Goal: Task Accomplishment & Management: Use online tool/utility

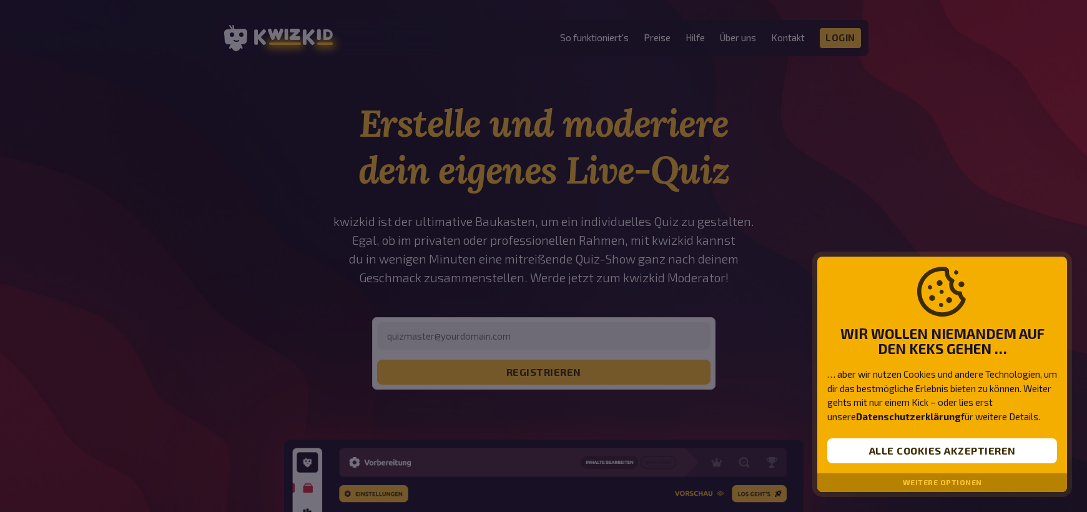
click at [953, 484] on button "Weitere Optionen" at bounding box center [942, 482] width 79 height 9
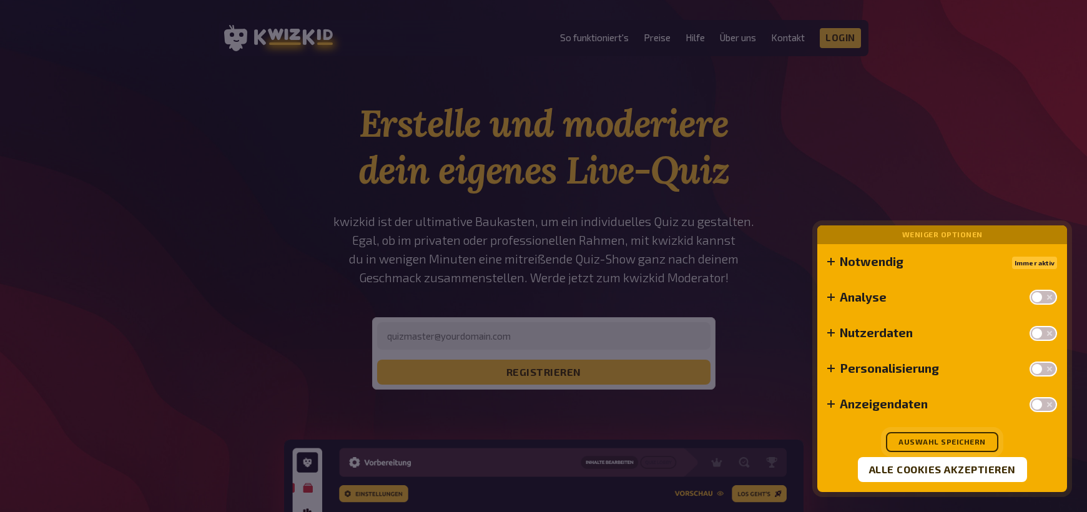
click at [956, 443] on button "Auswahl speichern" at bounding box center [942, 442] width 112 height 20
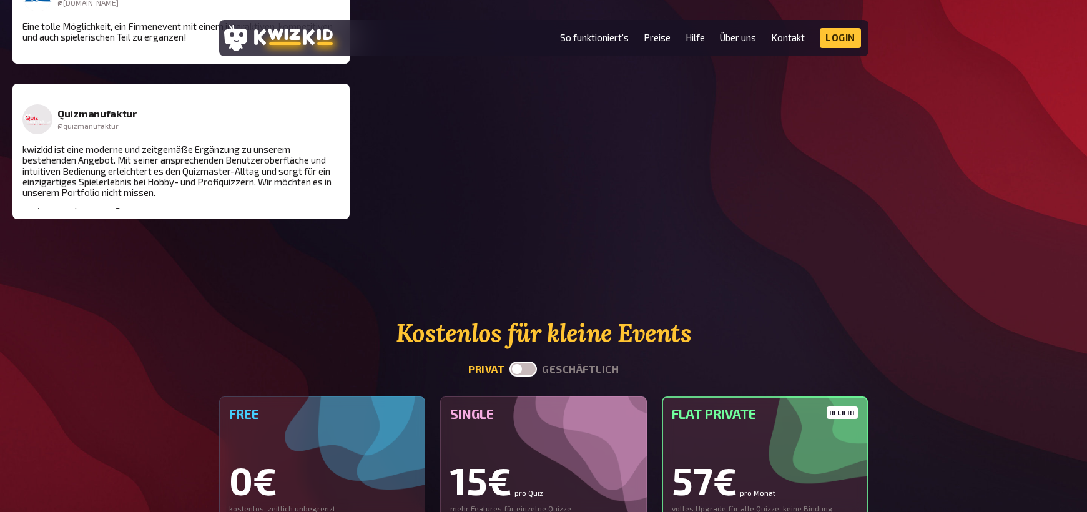
scroll to position [2871, 0]
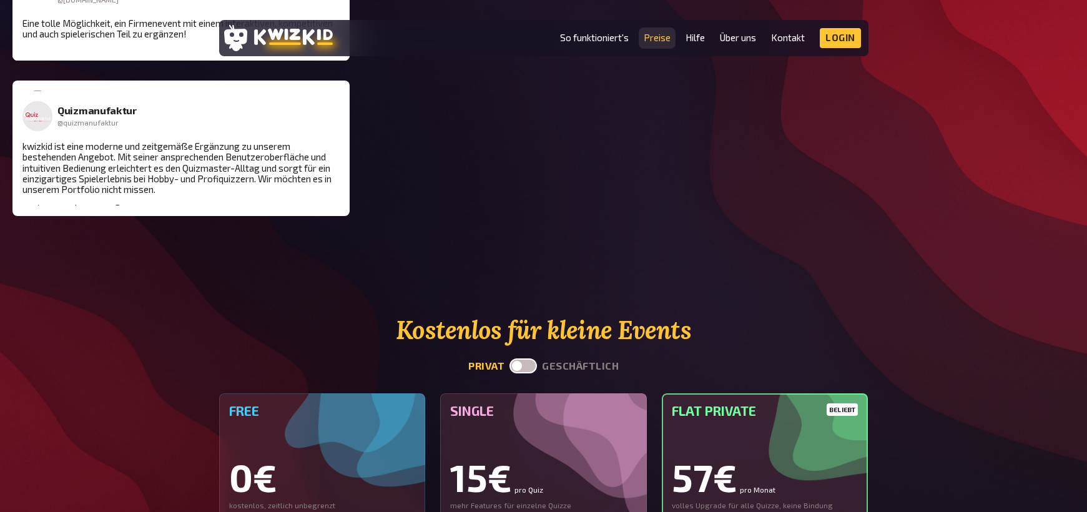
click at [651, 40] on link "Preise" at bounding box center [657, 37] width 27 height 11
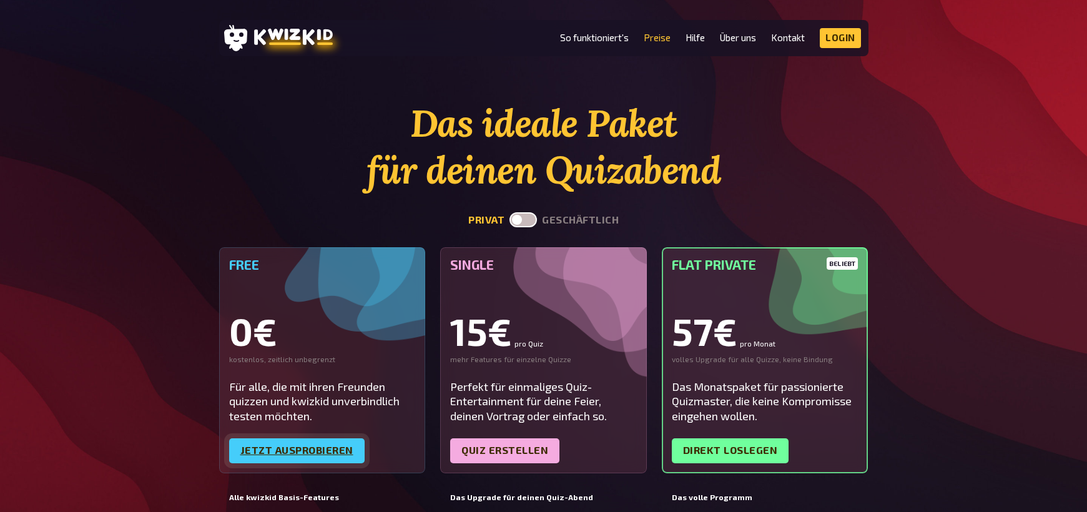
click at [310, 452] on link "Jetzt ausprobieren" at bounding box center [296, 450] width 135 height 25
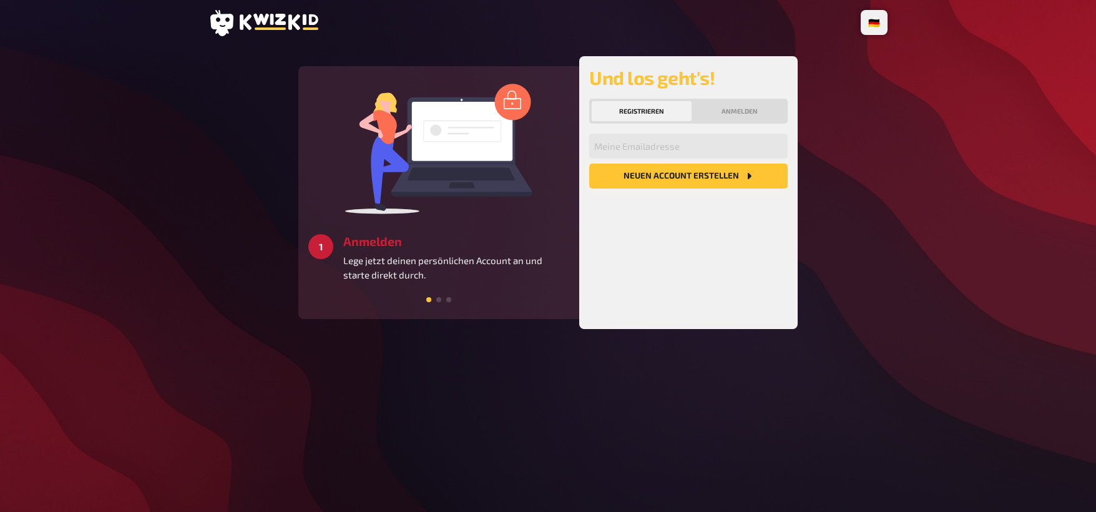
click at [715, 180] on button "Neuen Account Erstellen" at bounding box center [688, 176] width 199 height 25
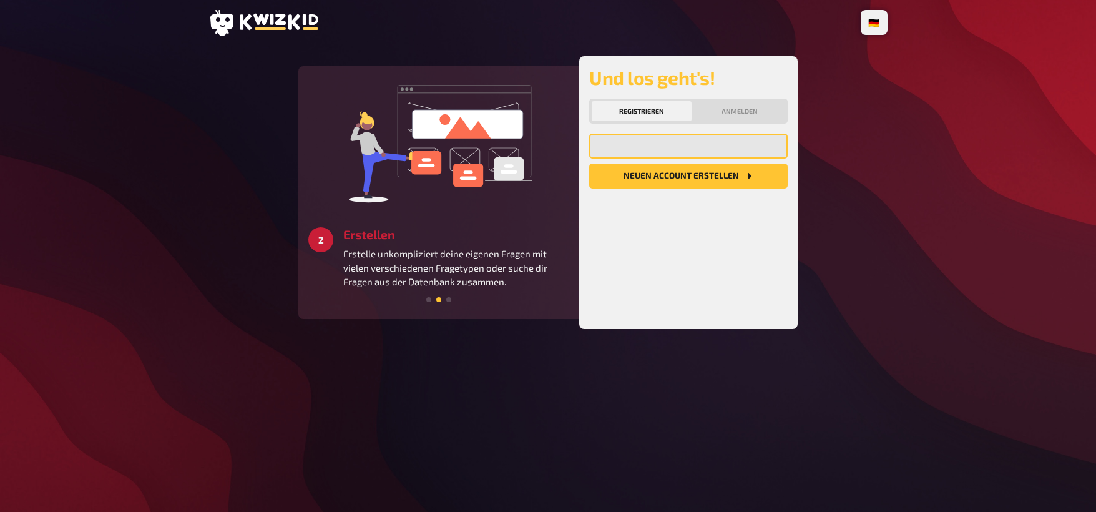
click at [645, 150] on input "email" at bounding box center [688, 146] width 199 height 25
click at [633, 291] on div "Meine Emailadresse Neuen Account Erstellen" at bounding box center [688, 226] width 199 height 185
click at [670, 179] on button "Neuen Account Erstellen" at bounding box center [688, 176] width 199 height 25
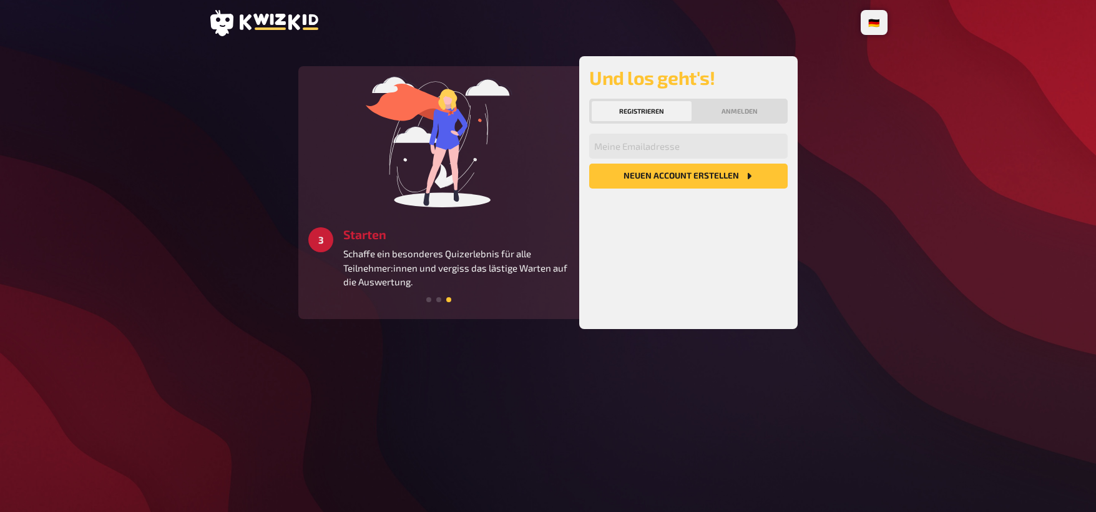
click at [610, 313] on div "Meine Emailadresse Neuen Account Erstellen" at bounding box center [688, 226] width 199 height 185
click at [637, 149] on input "email" at bounding box center [688, 146] width 199 height 25
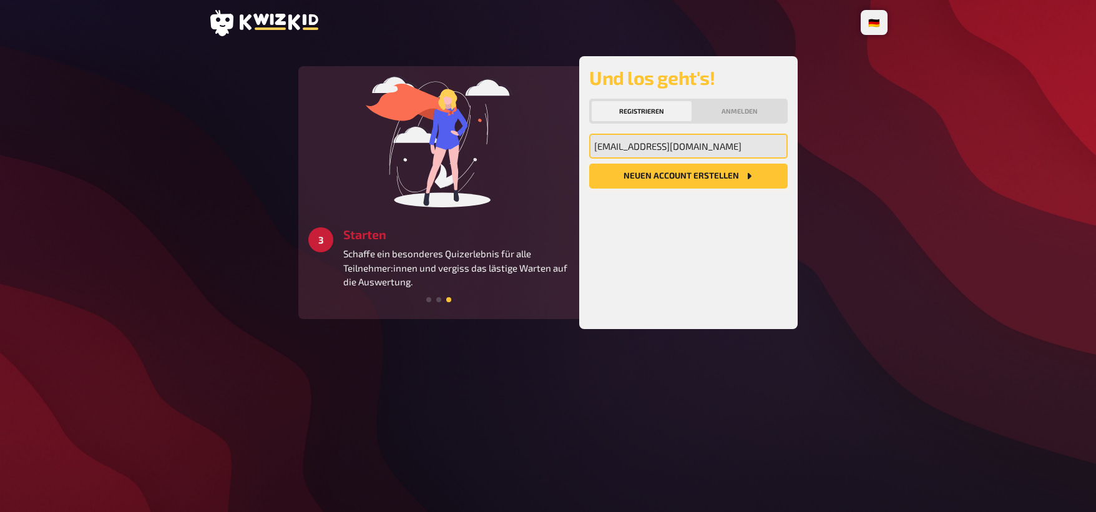
type input "coach4win@outlook.de"
click at [688, 178] on button "Neuen Account Erstellen" at bounding box center [688, 176] width 199 height 25
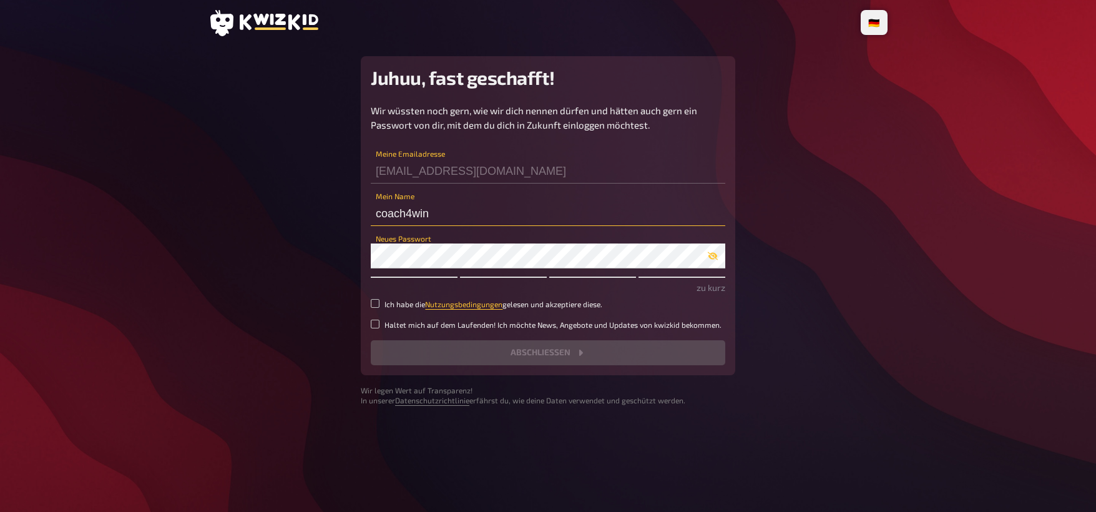
click at [552, 205] on input "coach4win" at bounding box center [548, 213] width 355 height 25
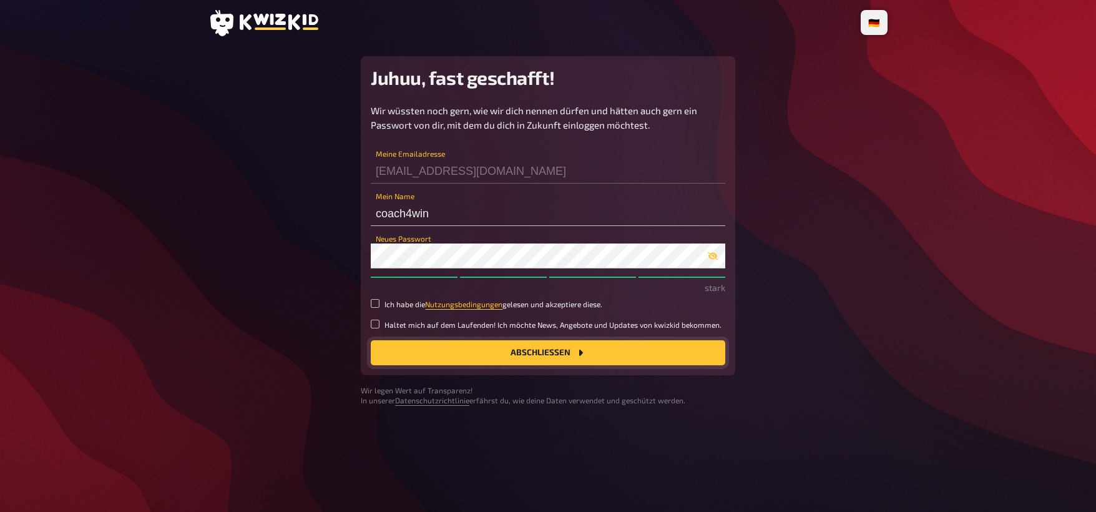
click at [558, 354] on button "Abschließen" at bounding box center [548, 352] width 355 height 25
click at [376, 301] on input "Ich habe die Nutzungsbedingungen gelesen und akzeptiere diese." at bounding box center [375, 303] width 9 height 9
checkbox input "true"
click at [588, 351] on button "Abschließen" at bounding box center [548, 352] width 355 height 25
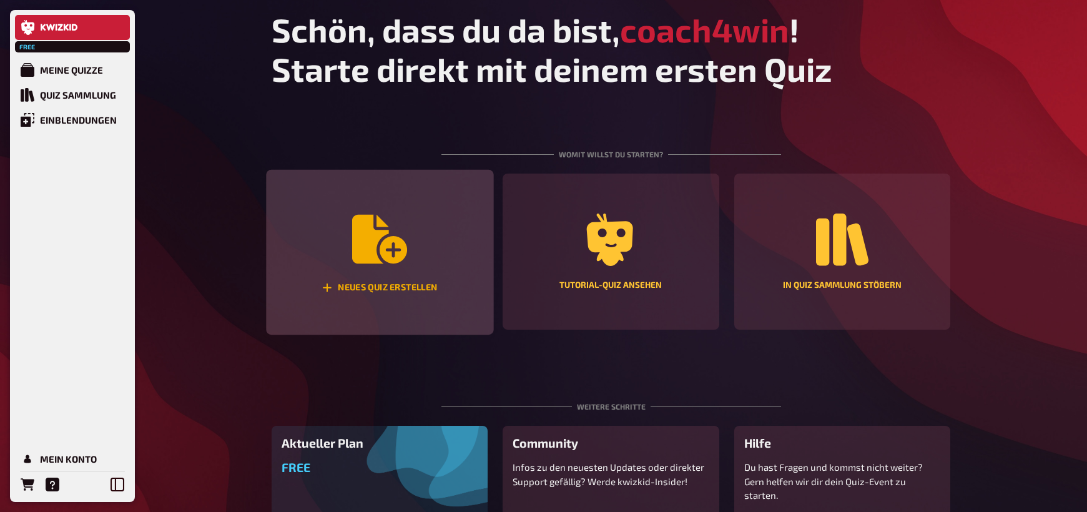
click at [382, 230] on icon "Neues Quiz erstellen" at bounding box center [379, 239] width 55 height 49
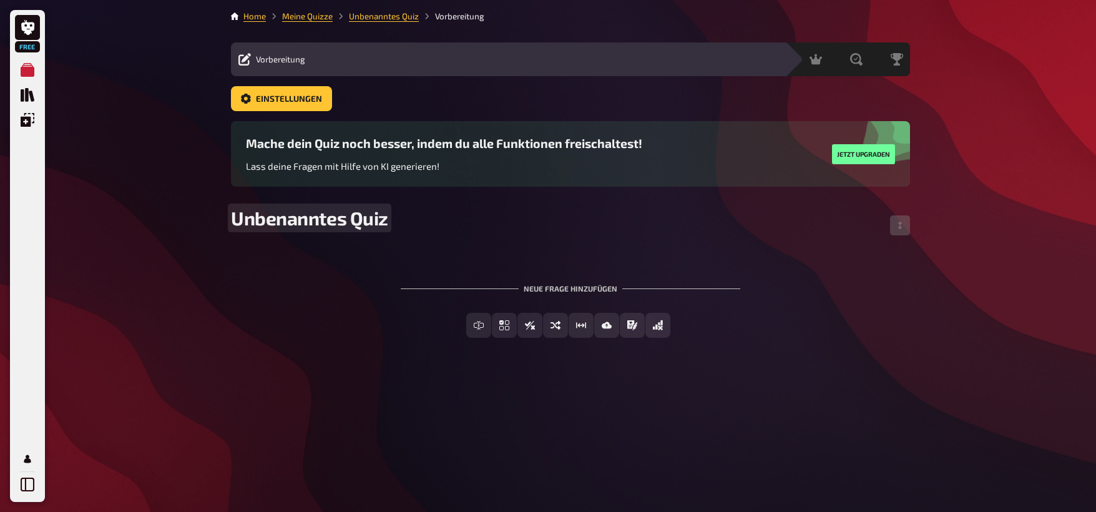
click at [261, 229] on span "Unbenanntes Quiz" at bounding box center [309, 218] width 157 height 22
click at [237, 218] on span "Unbenanntes Quiz" at bounding box center [309, 218] width 157 height 22
drag, startPoint x: 237, startPoint y: 218, endPoint x: 419, endPoint y: 221, distance: 182.9
click at [419, 221] on div "Unbenanntes Quiz" at bounding box center [570, 225] width 679 height 37
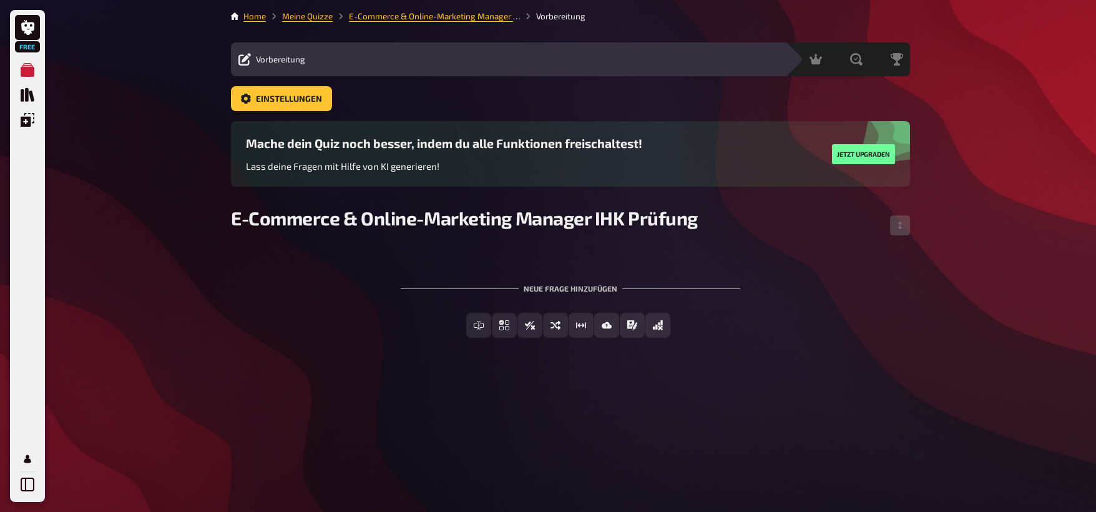
click at [477, 414] on div "Home Meine Quizze E-Commerce & Online-Marketing Manager IHK Prüfung Vorbereitun…" at bounding box center [570, 256] width 699 height 512
click at [520, 323] on span "Einfachauswahl" at bounding box center [511, 325] width 74 height 9
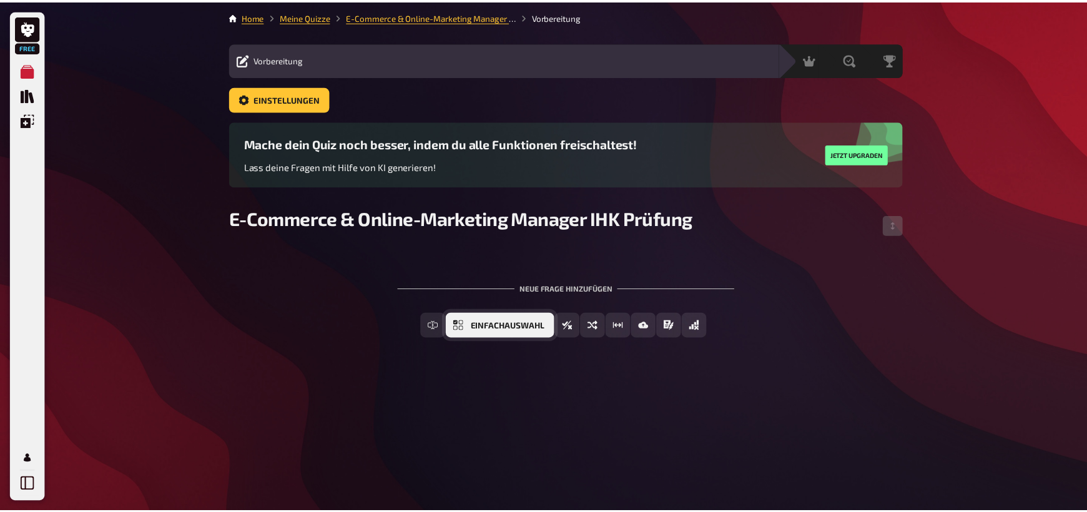
scroll to position [21, 0]
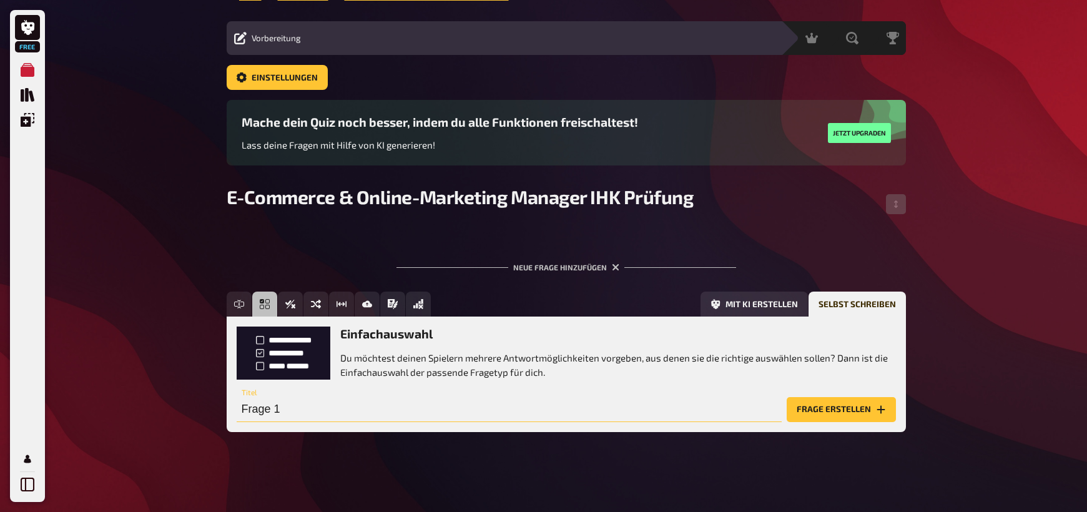
click at [287, 416] on input "Frage 1" at bounding box center [509, 409] width 545 height 25
paste input "Was ist der Unterschied zwischen Digitalisierung und digitaler Transformation?"
type input "Was ist der Unterschied zwischen Digitalisierung und digitaler Transformation?"
click at [825, 412] on button "Frage erstellen" at bounding box center [841, 409] width 109 height 25
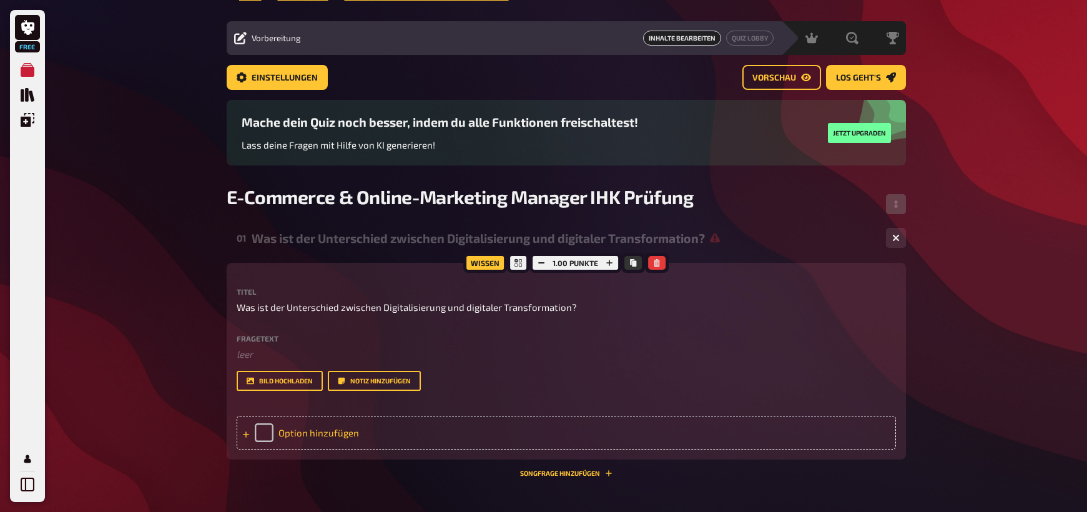
click at [268, 429] on div "Option hinzufügen" at bounding box center [566, 433] width 659 height 34
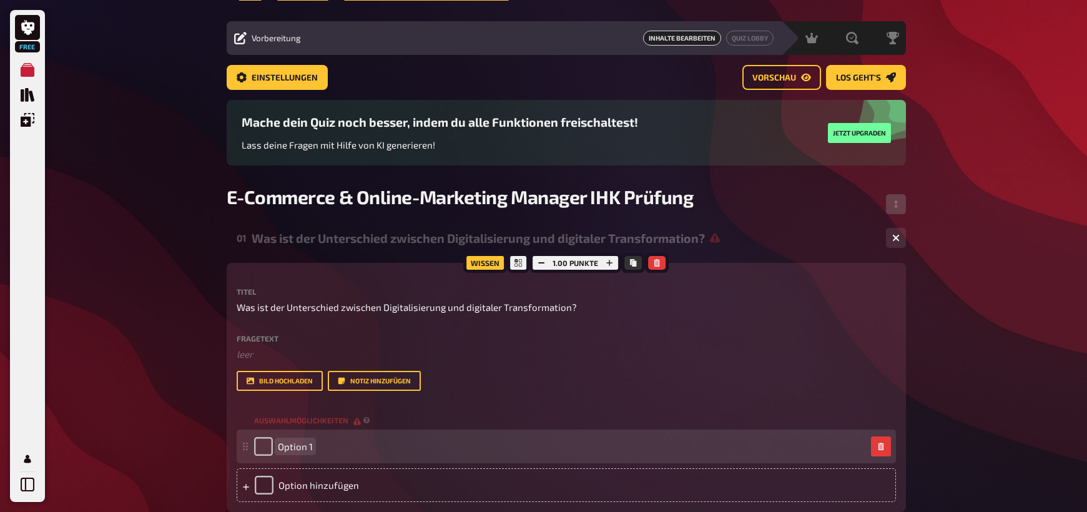
click at [328, 443] on div "Option 1" at bounding box center [560, 446] width 612 height 19
click at [302, 446] on span "Option 1" at bounding box center [295, 446] width 35 height 11
drag, startPoint x: 278, startPoint y: 445, endPoint x: 322, endPoint y: 445, distance: 43.7
click at [322, 445] on div "Option 1" at bounding box center [560, 446] width 612 height 19
paste span
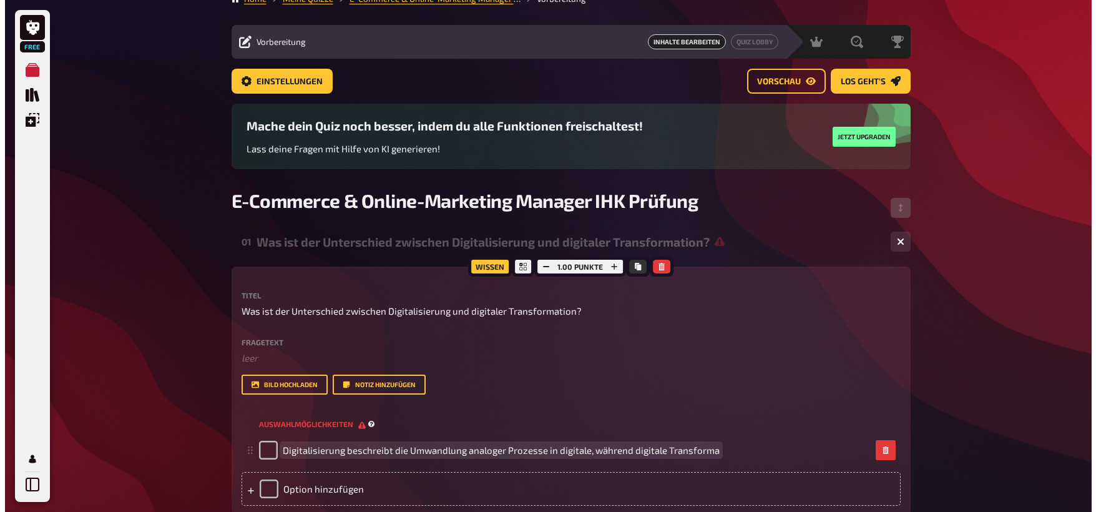
scroll to position [0, 0]
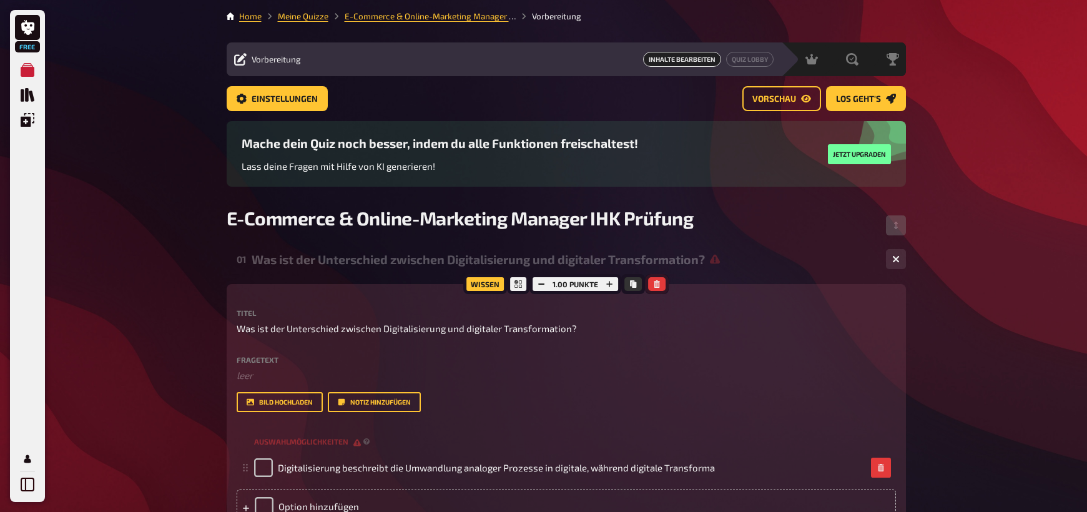
click at [662, 283] on button "button" at bounding box center [656, 284] width 17 height 14
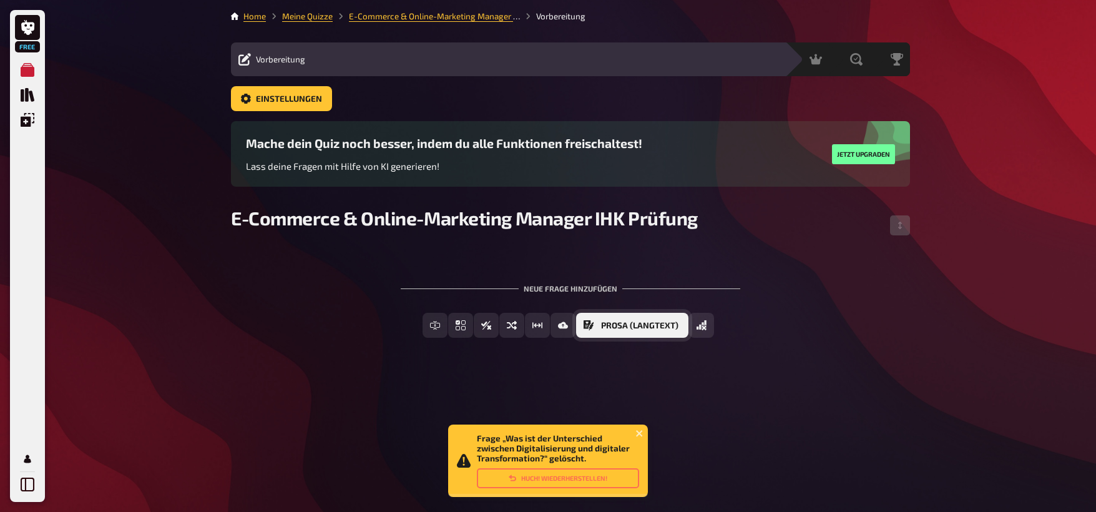
click at [602, 325] on span "Prosa (Langtext)" at bounding box center [639, 325] width 77 height 9
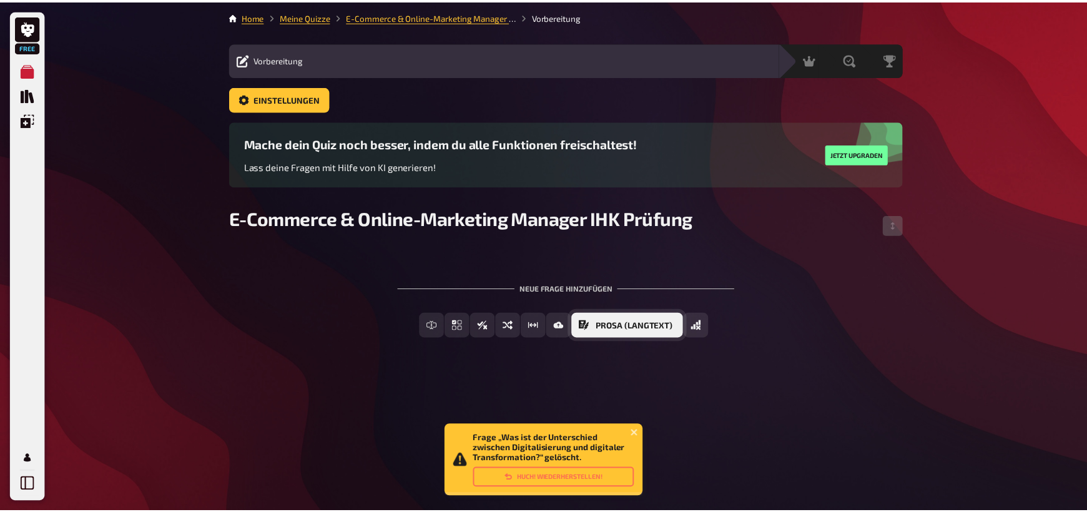
scroll to position [21, 0]
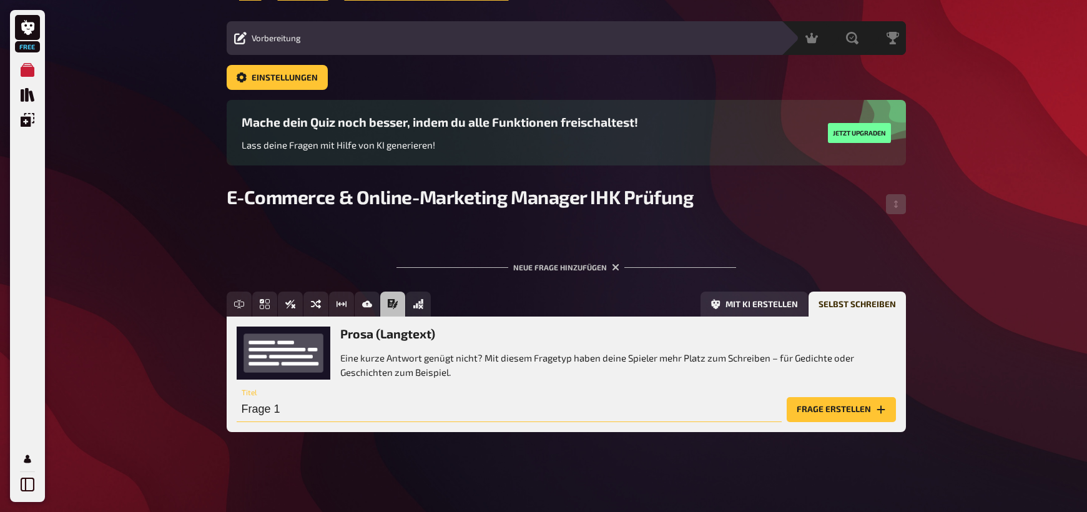
click at [305, 408] on input "Frage 1" at bounding box center [509, 409] width 545 height 25
paste input "Was ist der Unterschied zwischen Digitalisierung und digitaler Transformation?"
type input "Was ist der Unterschied zwischen Digitalisierung und digitaler Transformation?"
click at [861, 414] on button "Frage erstellen" at bounding box center [841, 409] width 109 height 25
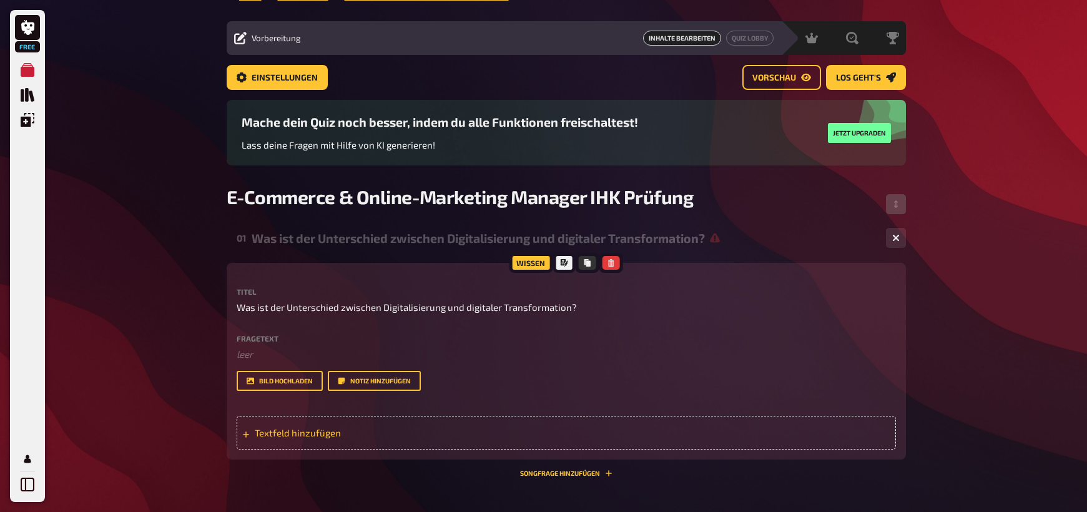
click at [294, 429] on span "Textfeld hinzufügen" at bounding box center [352, 432] width 194 height 11
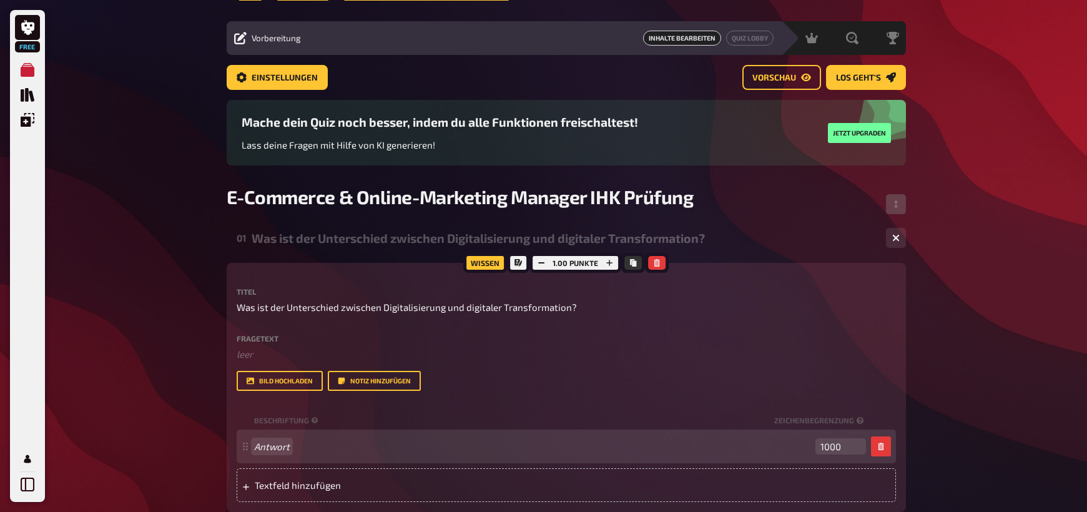
click at [304, 447] on span "Antwort" at bounding box center [532, 446] width 556 height 11
click at [289, 446] on span at bounding box center [532, 446] width 556 height 11
paste span
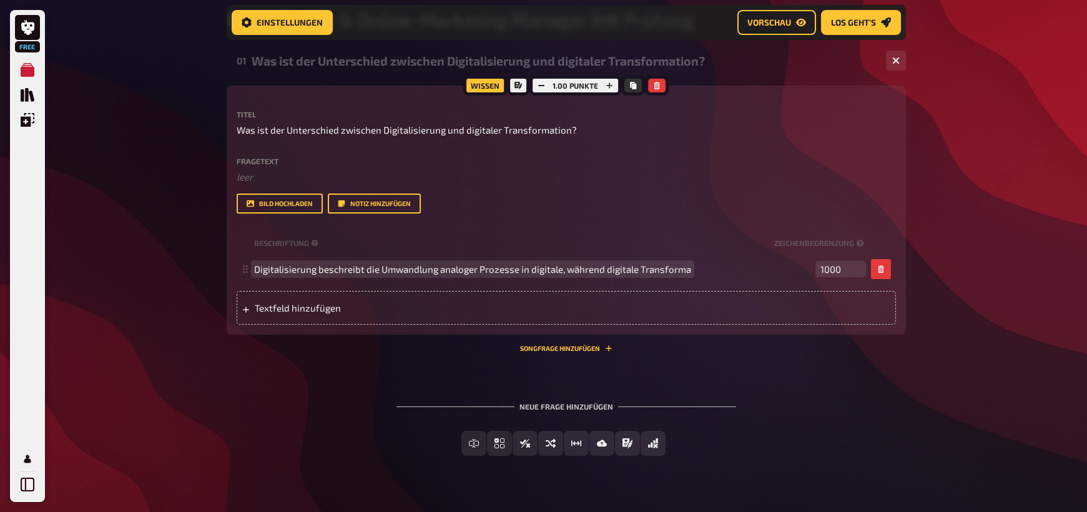
scroll to position [218, 0]
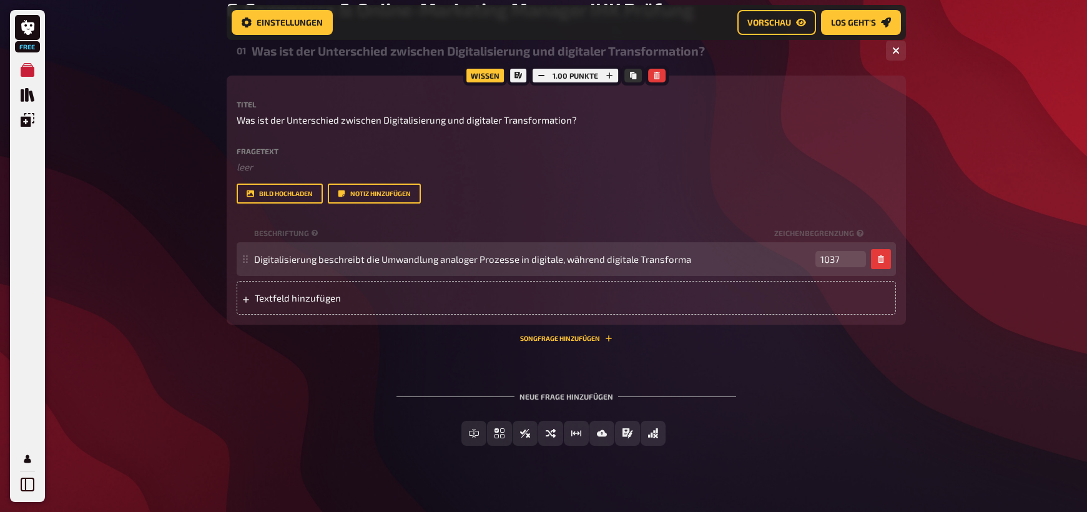
type input "1037"
click at [858, 257] on input "1037" at bounding box center [840, 259] width 51 height 16
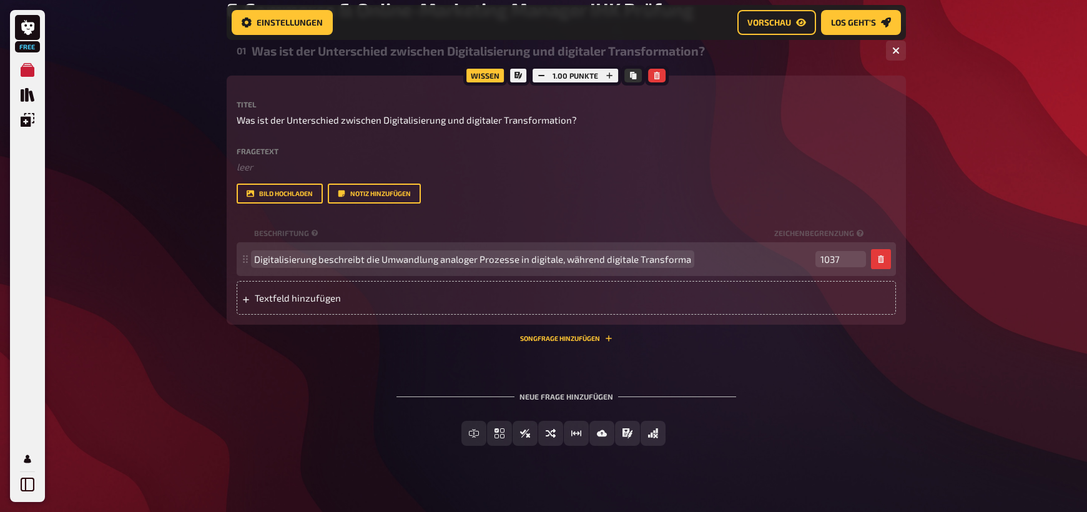
click at [709, 258] on span "Digitalisierung beschreibt die Umwandlung analoger Prozesse in digitale, währen…" at bounding box center [532, 258] width 556 height 11
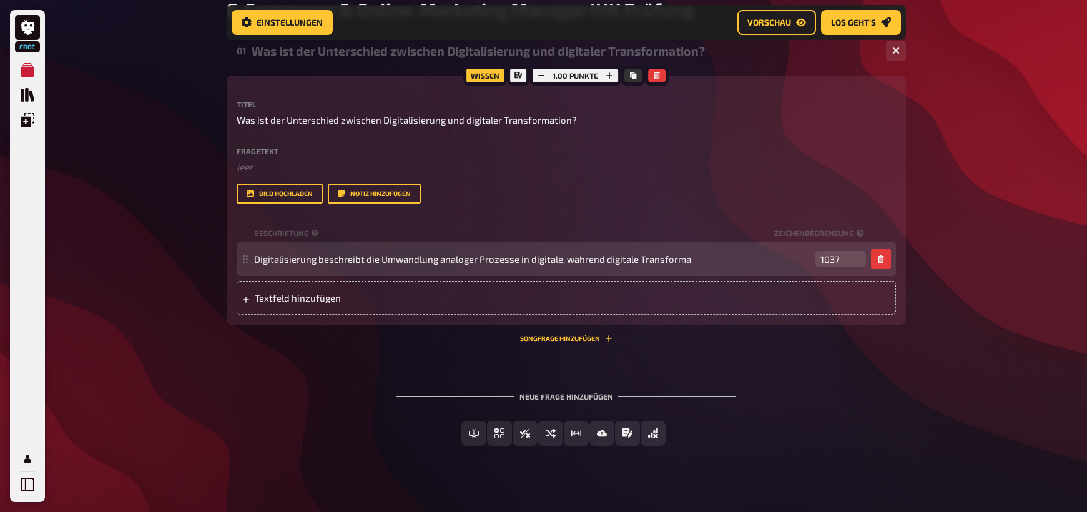
click at [703, 258] on span "Digitalisierung beschreibt die Umwandlung analoger Prozesse in digitale, währen…" at bounding box center [532, 258] width 556 height 11
click at [690, 261] on span "Digitalisierung beschreibt die Umwandlung analoger Prozesse in digitale, währen…" at bounding box center [532, 258] width 556 height 11
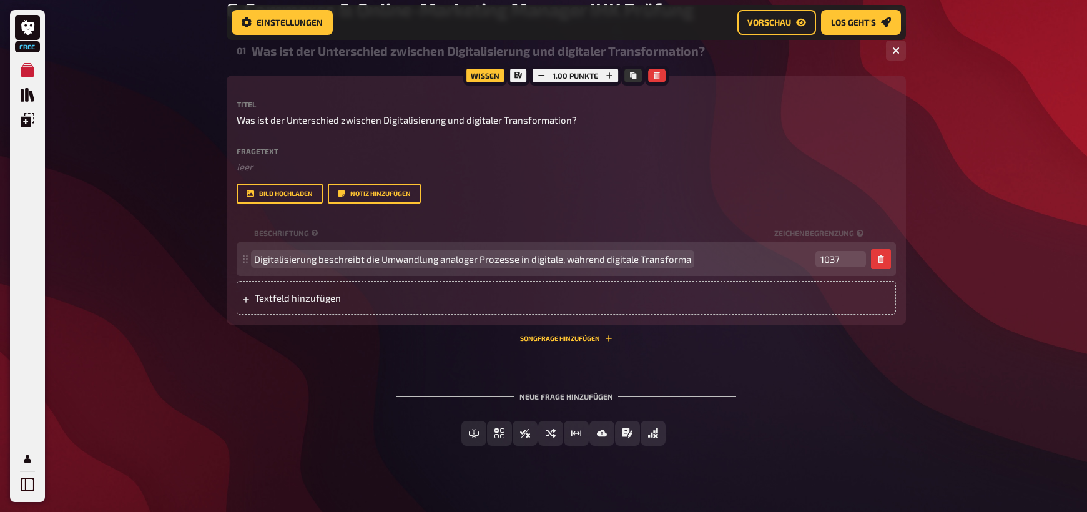
click at [685, 259] on span "Digitalisierung beschreibt die Umwandlung analoger Prozesse in digitale, währen…" at bounding box center [472, 258] width 437 height 11
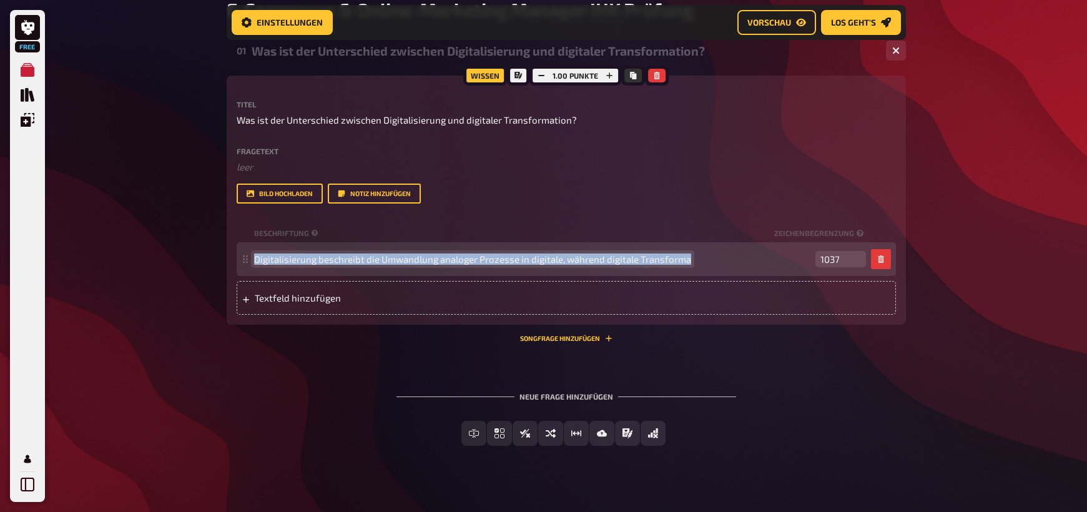
drag, startPoint x: 685, startPoint y: 259, endPoint x: 252, endPoint y: 255, distance: 433.9
click at [252, 255] on div "Digitalisierung beschreibt die Umwandlung analoger Prozesse in digitale, währen…" at bounding box center [566, 259] width 659 height 34
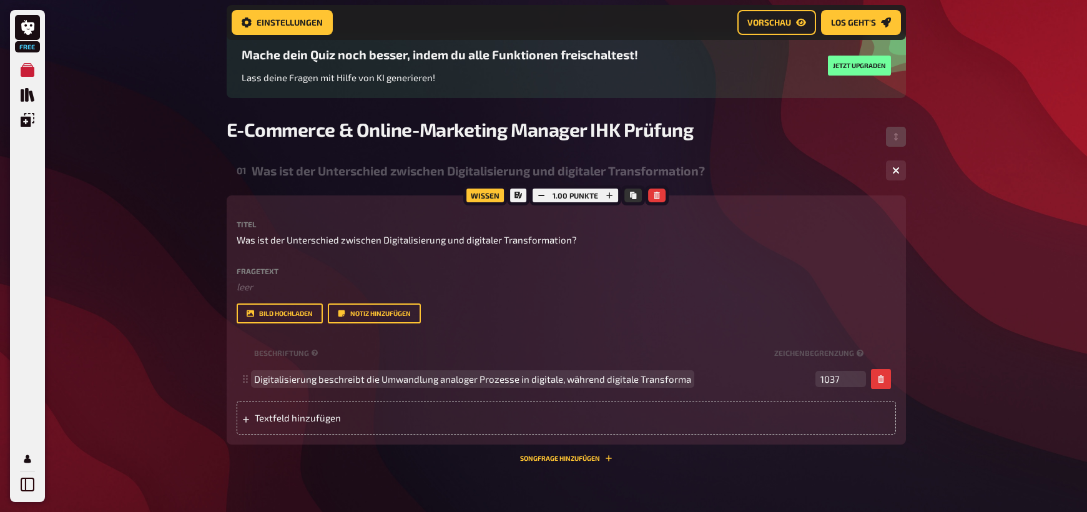
scroll to position [94, 0]
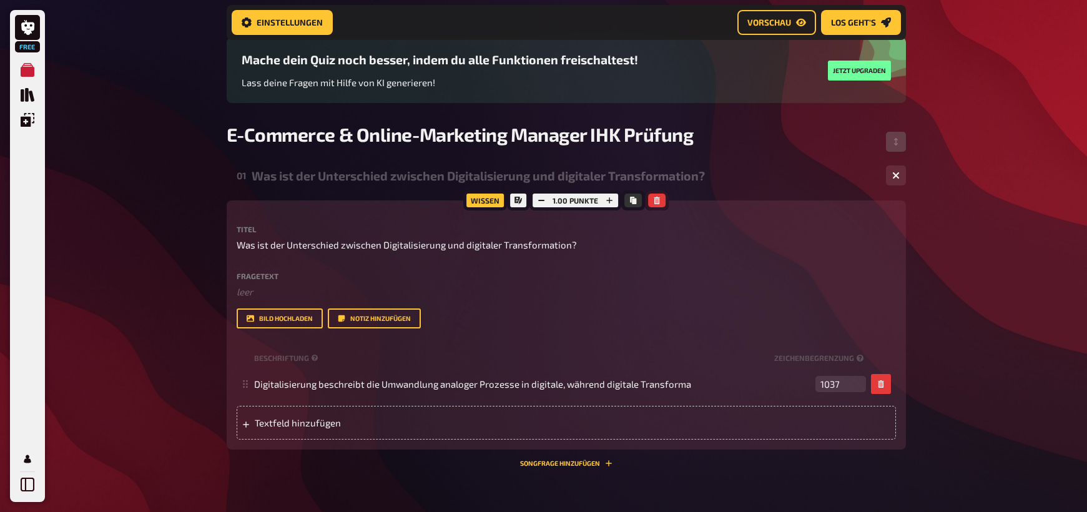
click at [660, 201] on button "button" at bounding box center [656, 201] width 17 height 14
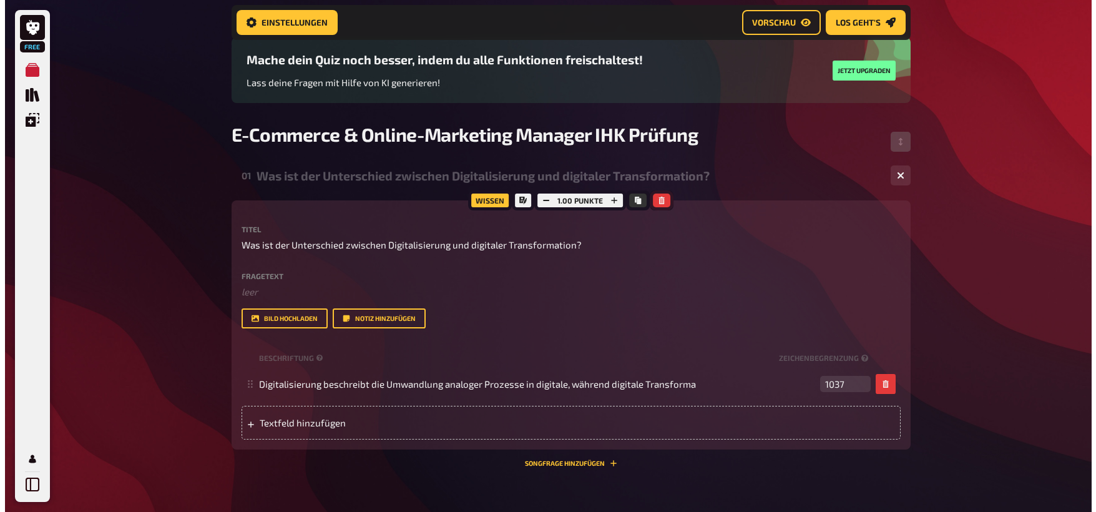
scroll to position [0, 0]
